Goal: Information Seeking & Learning: Learn about a topic

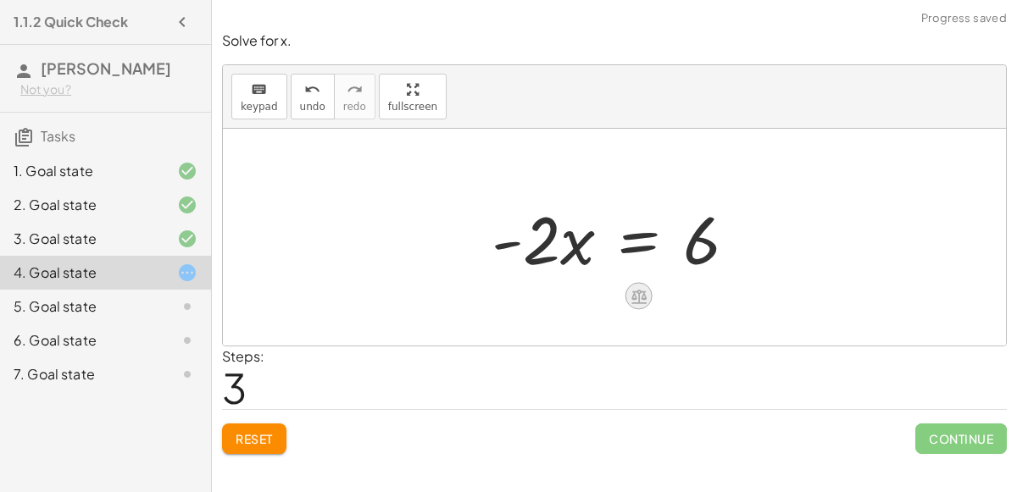
click at [636, 298] on icon at bounding box center [639, 296] width 18 height 18
click at [569, 297] on span "+" at bounding box center [571, 297] width 10 height 25
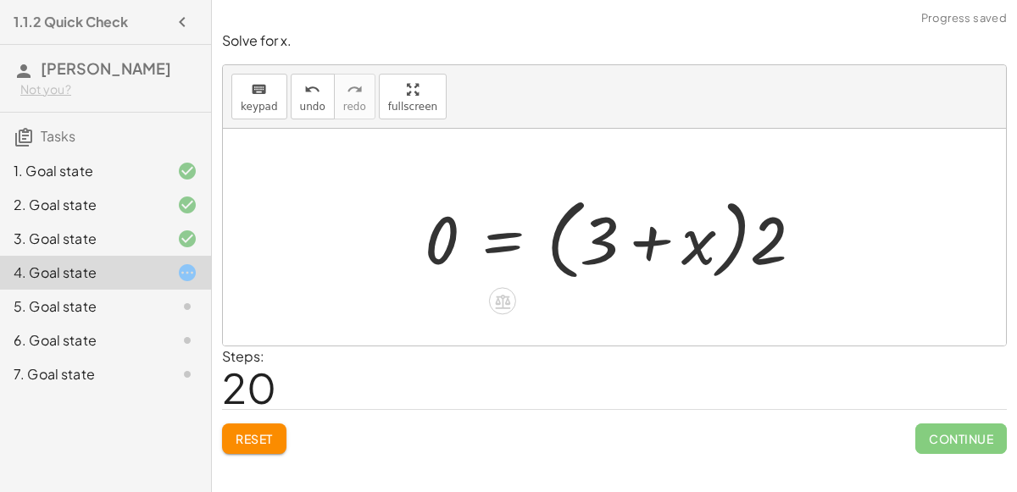
click at [257, 452] on button "Reset" at bounding box center [254, 439] width 64 height 31
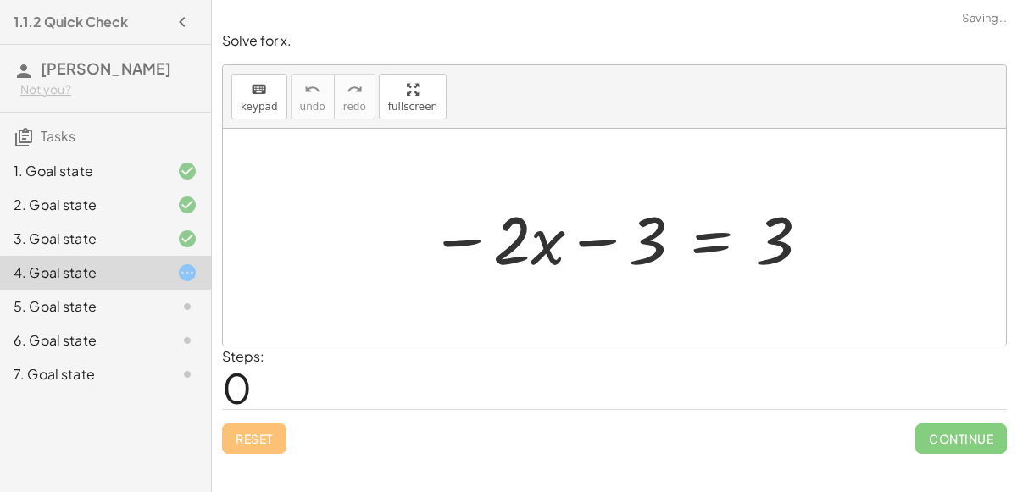
click at [72, 302] on div "5. Goal state" at bounding box center [82, 307] width 136 height 20
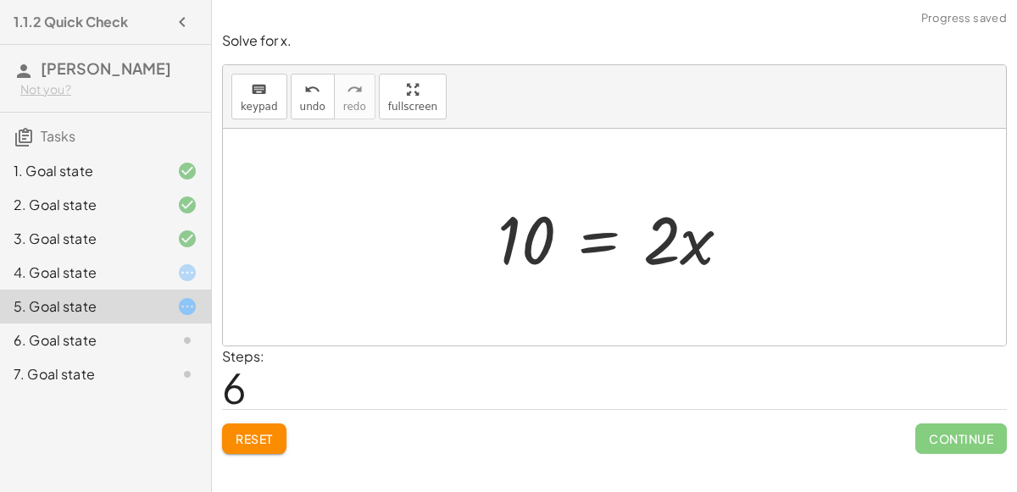
click at [86, 331] on div "6. Goal state" at bounding box center [82, 341] width 136 height 20
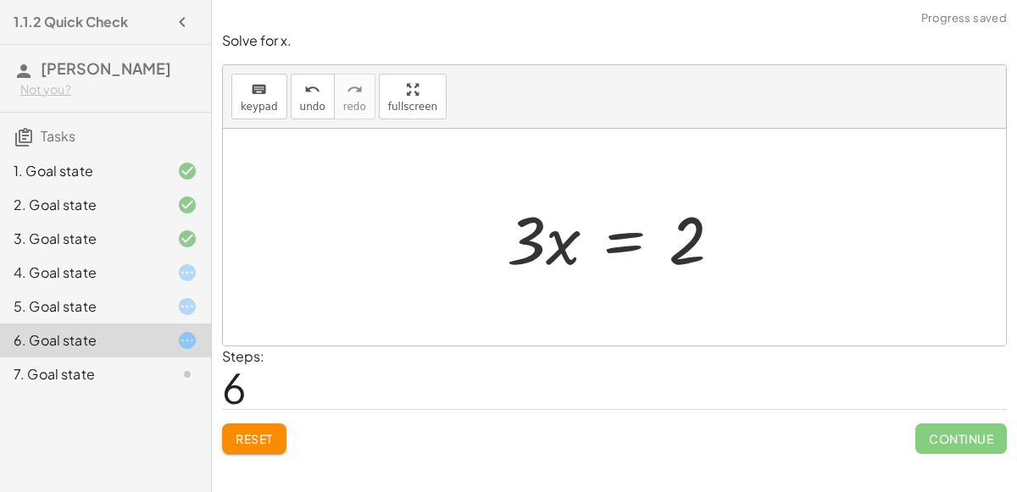
click at [119, 272] on div "4. Goal state" at bounding box center [82, 273] width 136 height 20
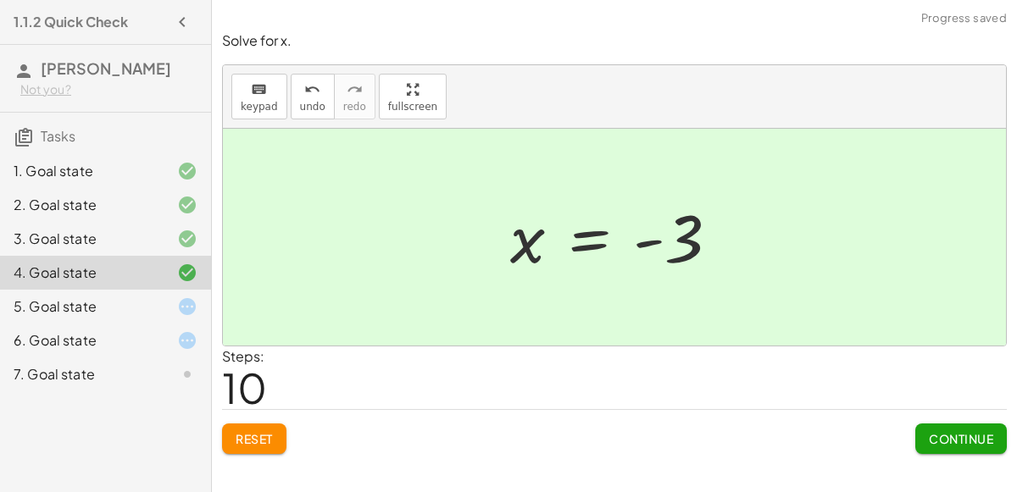
click at [75, 358] on div "5. Goal state" at bounding box center [105, 375] width 211 height 34
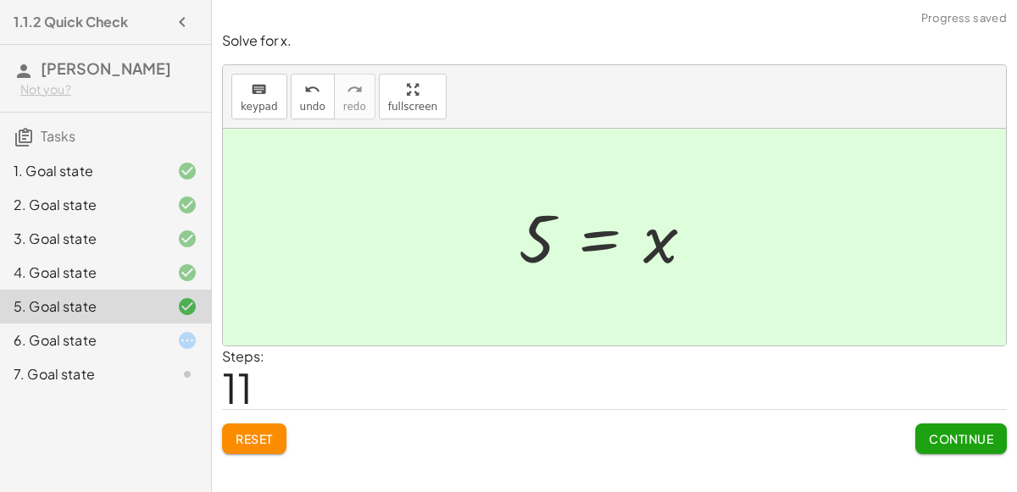
click at [81, 336] on div "6. Goal state" at bounding box center [82, 341] width 136 height 20
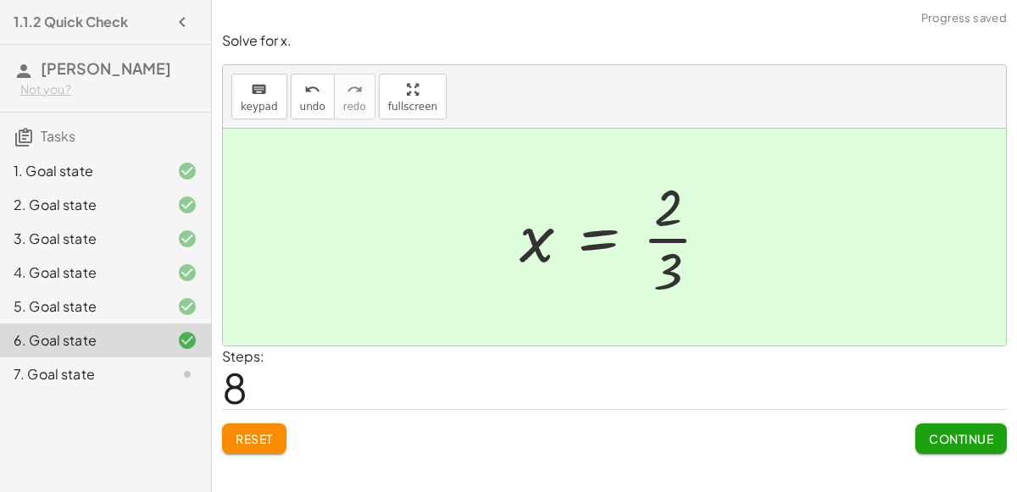
click at [72, 374] on div "7. Goal state" at bounding box center [82, 374] width 136 height 20
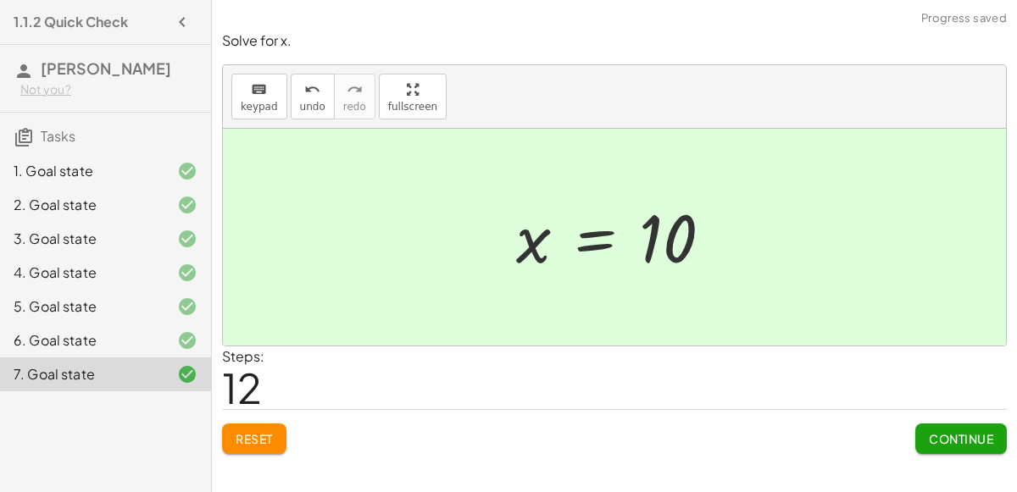
click at [981, 448] on button "Continue" at bounding box center [961, 439] width 92 height 31
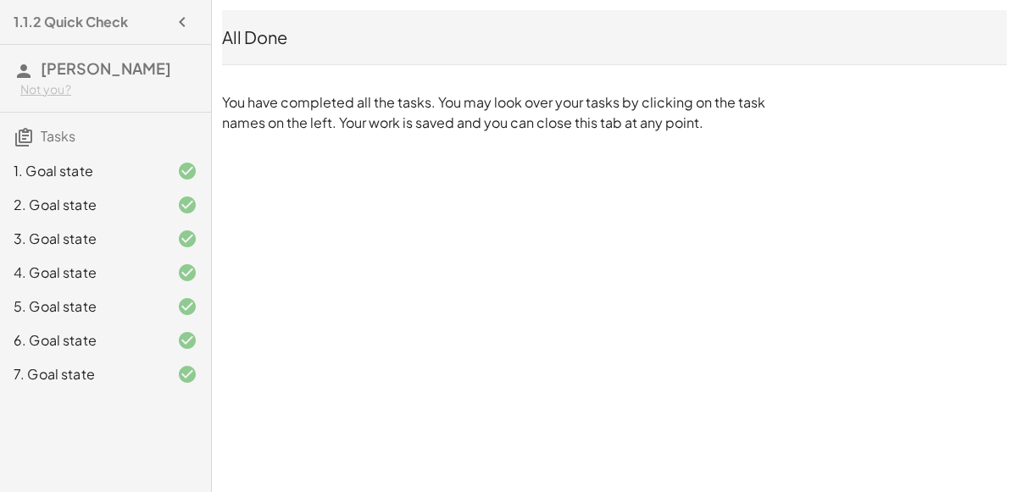
click at [273, 41] on div "All Done" at bounding box center [614, 37] width 785 height 24
click at [176, 28] on icon "button" at bounding box center [182, 22] width 20 height 20
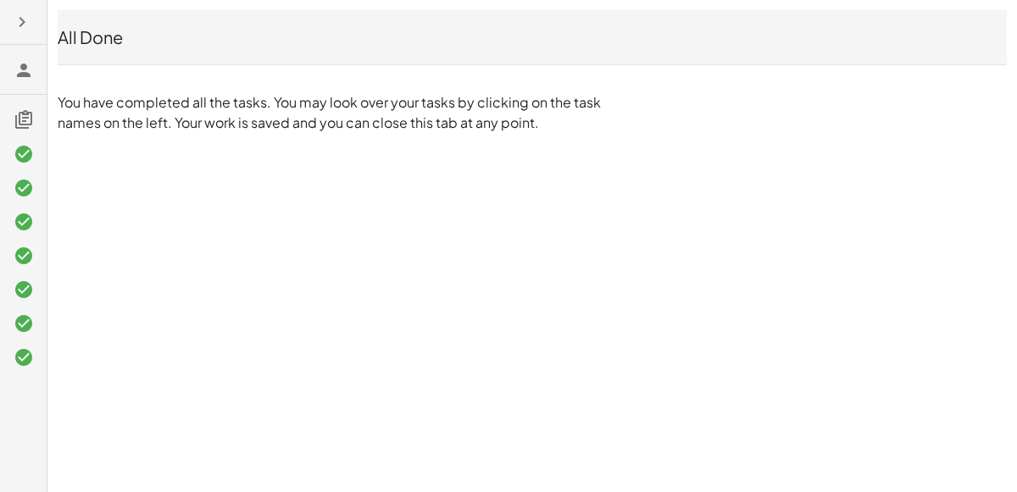
click at [35, 32] on button "button" at bounding box center [22, 22] width 31 height 31
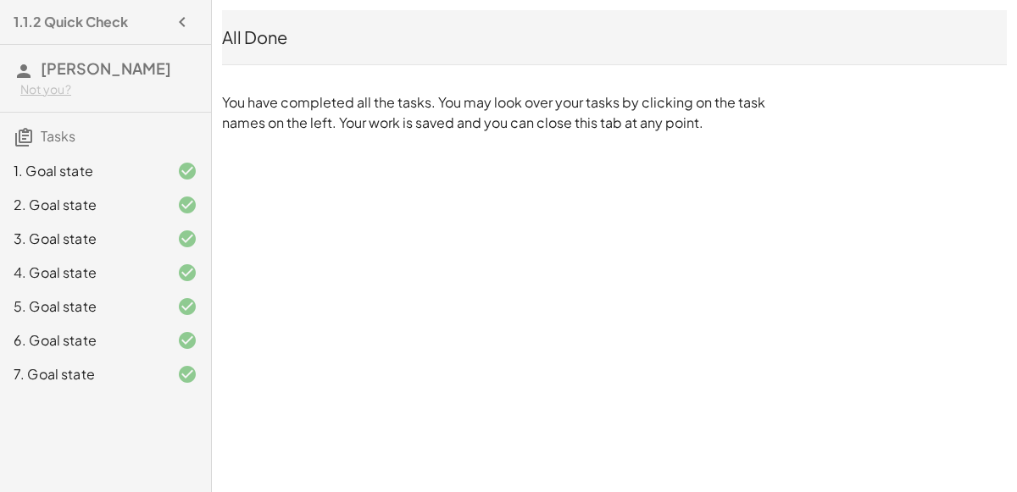
click at [45, 60] on span "[PERSON_NAME]" at bounding box center [106, 67] width 131 height 19
click at [33, 83] on div "Not you?" at bounding box center [108, 89] width 177 height 17
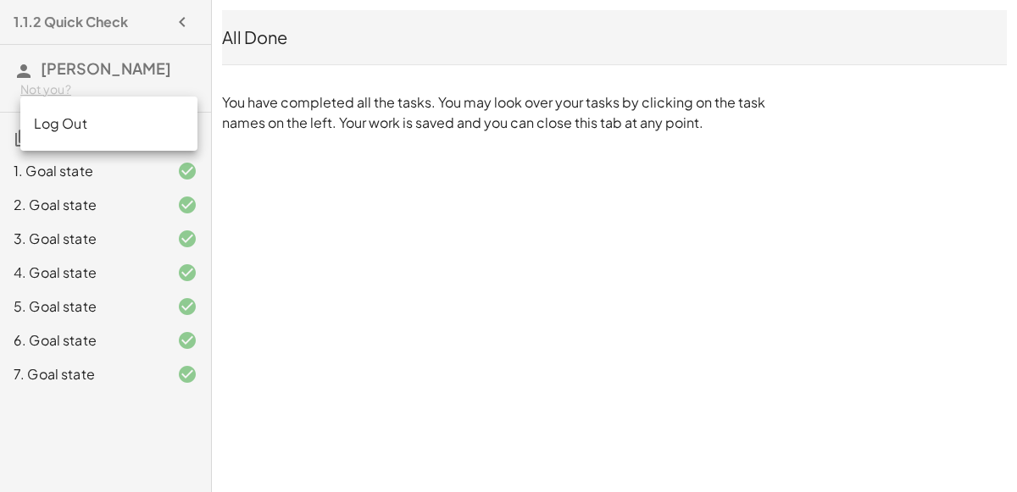
click at [34, 81] on div "Not you?" at bounding box center [108, 89] width 177 height 17
